Goal: Information Seeking & Learning: Learn about a topic

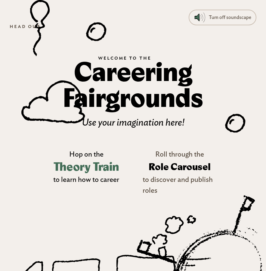
click at [88, 163] on h3 "Theory Train" at bounding box center [87, 166] width 66 height 17
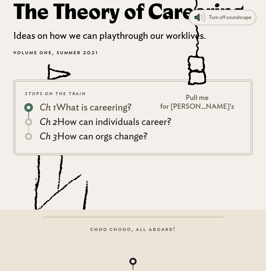
click at [102, 106] on div "Ch 1 What is careering?" at bounding box center [85, 107] width 92 height 14
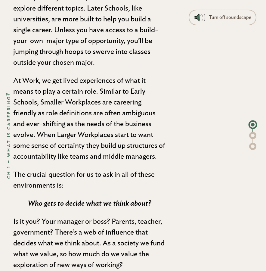
scroll to position [1339, 0]
